Goal: Find specific page/section: Find specific page/section

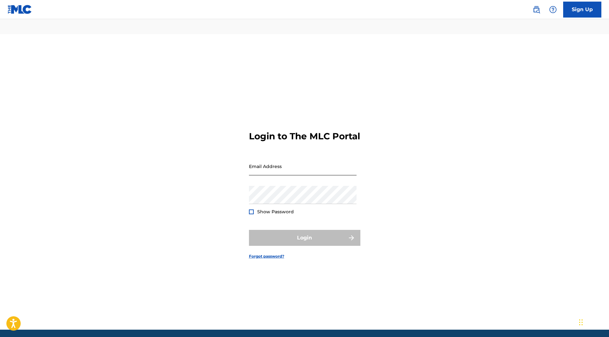
click at [287, 157] on input "Email Address" at bounding box center [303, 166] width 108 height 18
type input "[EMAIL_ADDRESS][DOMAIN_NAME]"
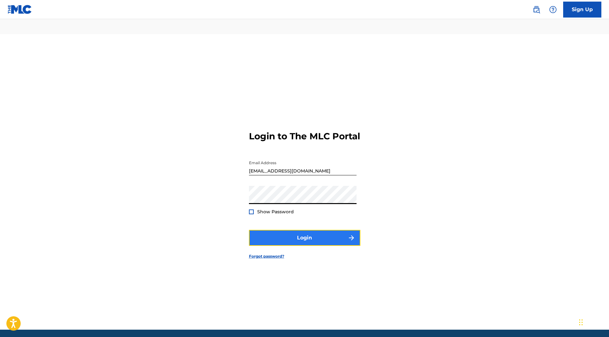
click at [297, 230] on button "Login" at bounding box center [304, 238] width 111 height 16
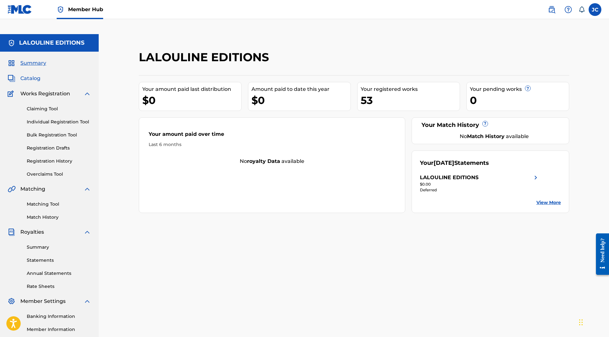
click at [27, 75] on span "Catalog" at bounding box center [30, 79] width 20 height 8
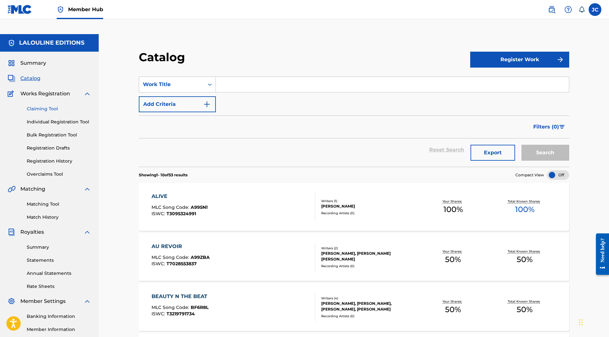
click at [46, 105] on link "Claiming Tool" at bounding box center [59, 108] width 64 height 7
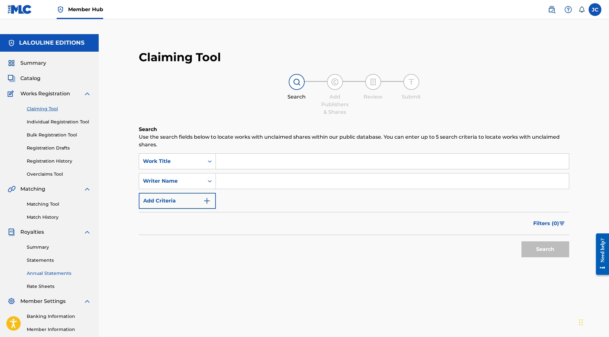
click at [57, 270] on link "Annual Statements" at bounding box center [59, 273] width 64 height 7
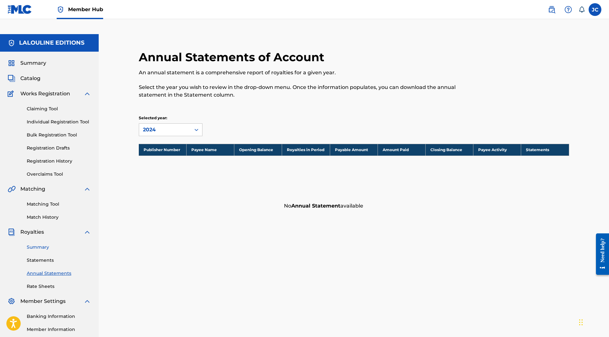
click at [45, 244] on link "Summary" at bounding box center [59, 247] width 64 height 7
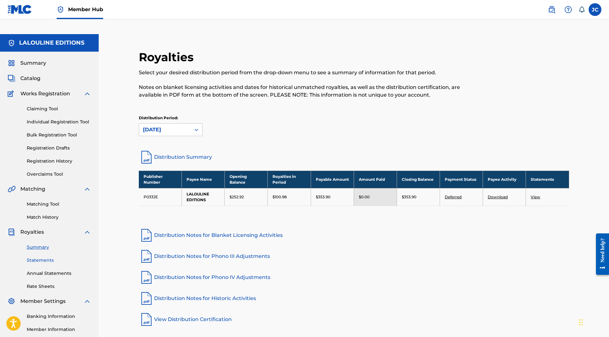
click at [40, 257] on link "Statements" at bounding box center [59, 260] width 64 height 7
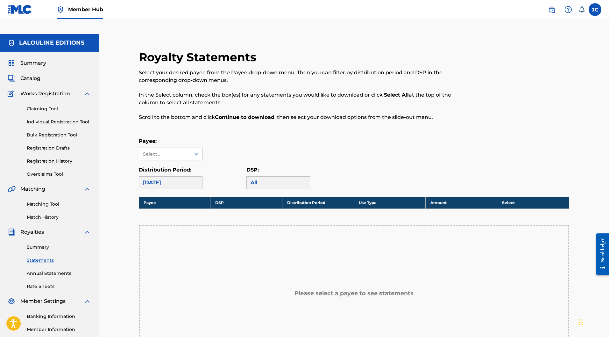
click at [192, 148] on div at bounding box center [196, 153] width 11 height 11
click at [175, 160] on div "LALOULINE EDITIONS" at bounding box center [170, 172] width 63 height 24
